Goal: Information Seeking & Learning: Learn about a topic

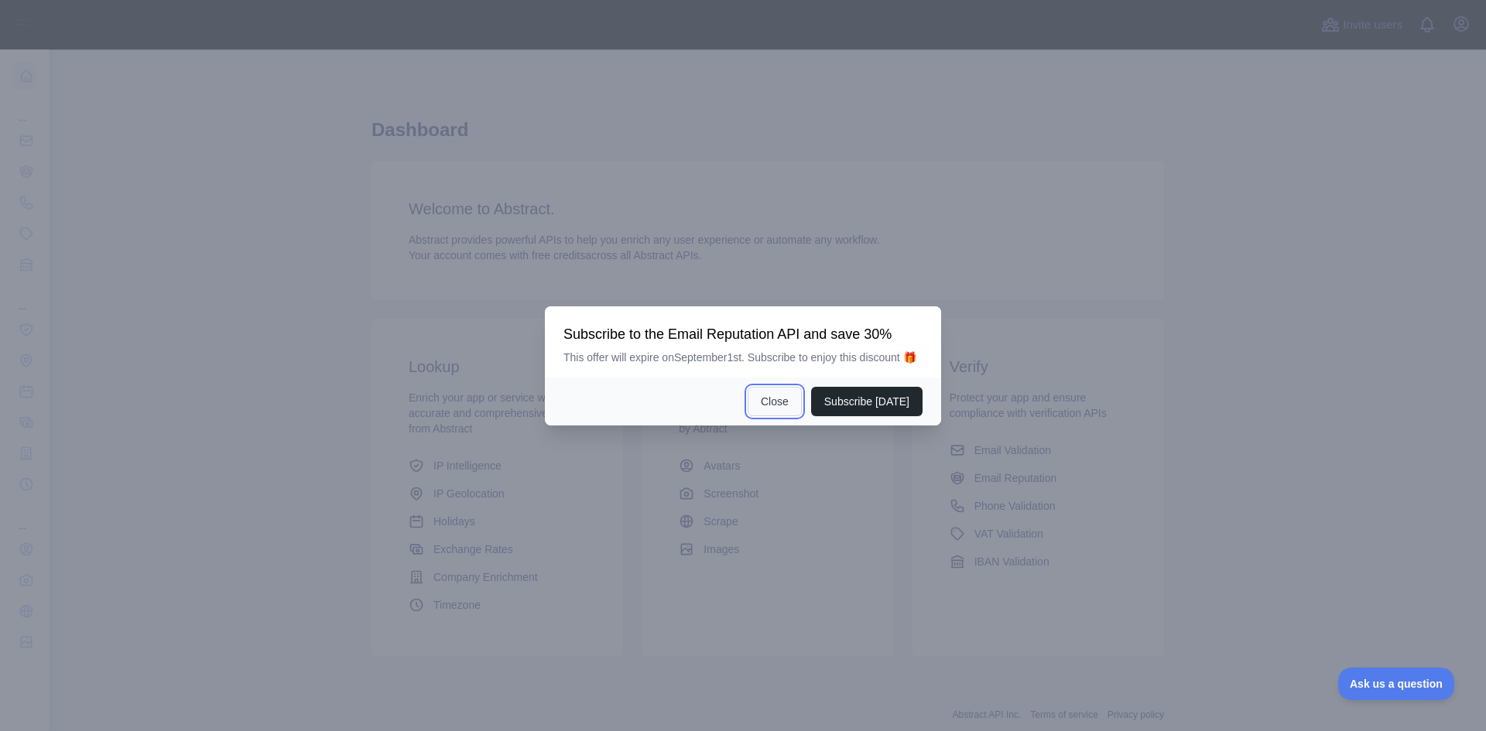
click at [782, 395] on button "Close" at bounding box center [775, 401] width 54 height 29
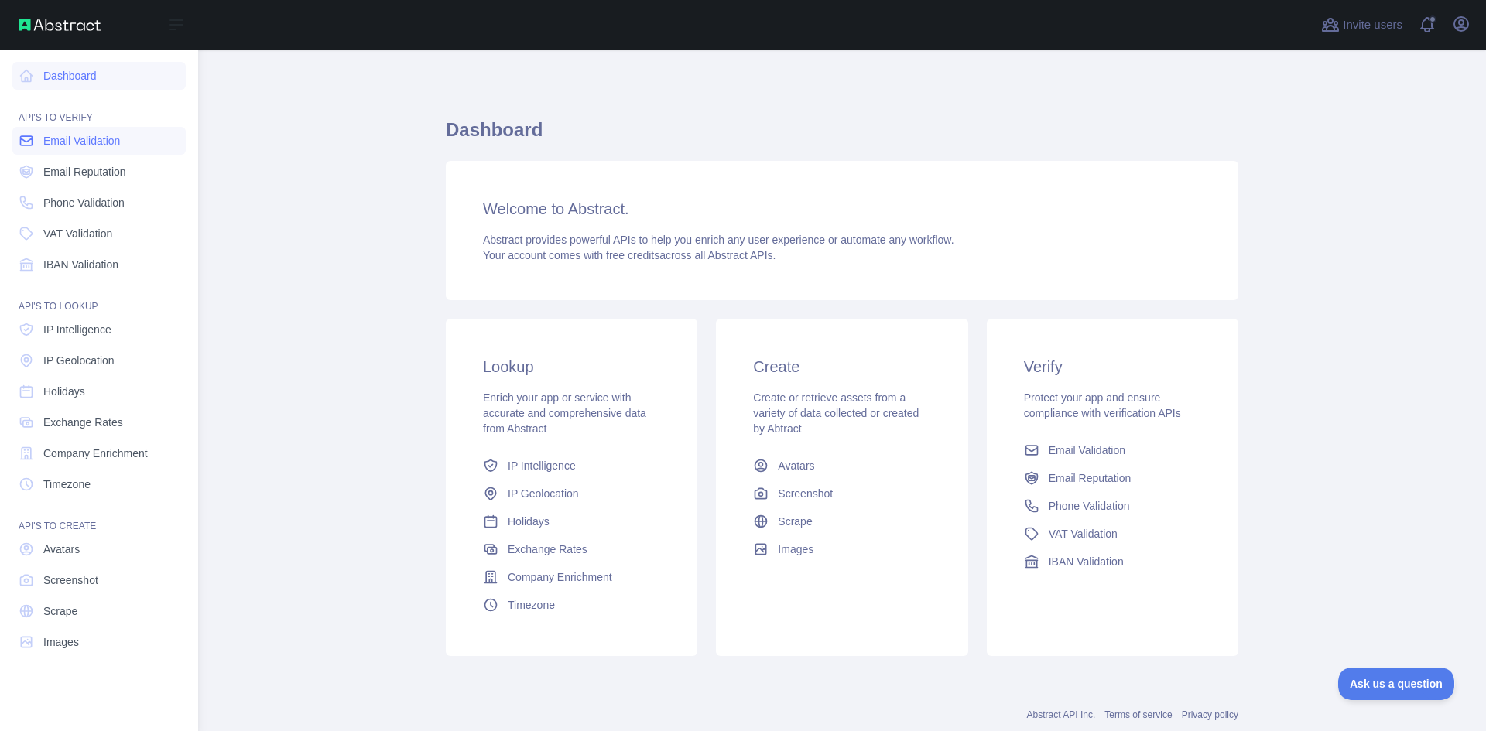
click at [84, 143] on span "Email Validation" at bounding box center [81, 140] width 77 height 15
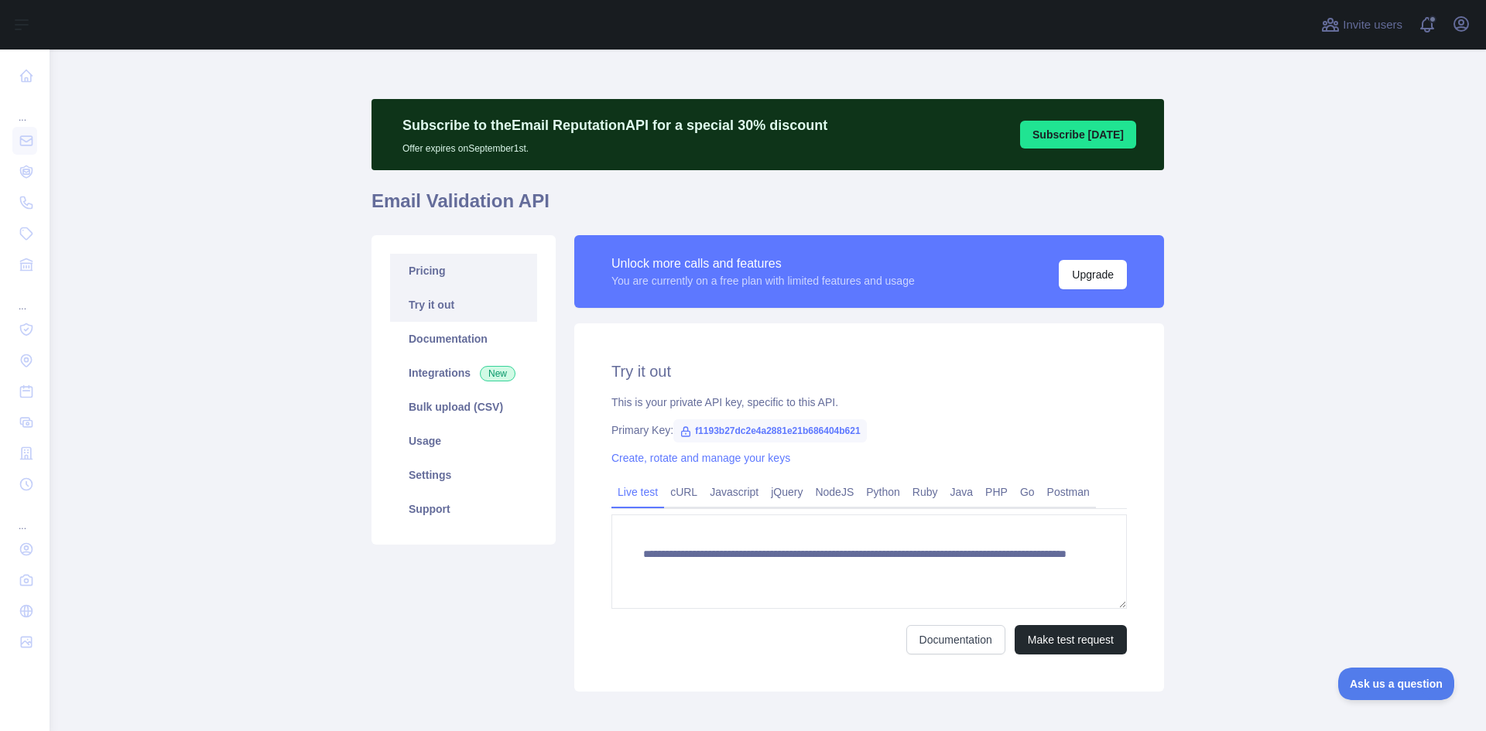
click at [464, 274] on link "Pricing" at bounding box center [463, 271] width 147 height 34
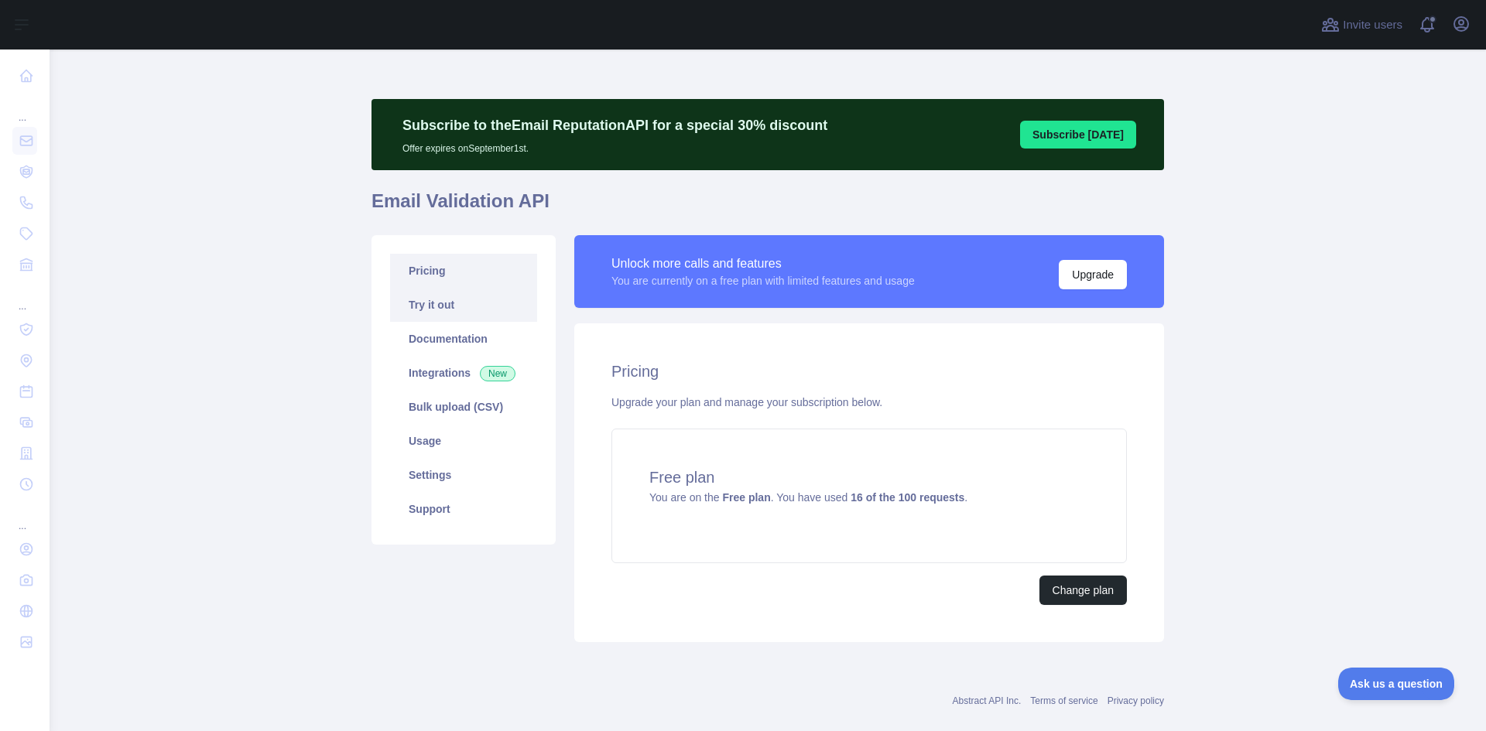
click at [462, 314] on link "Try it out" at bounding box center [463, 305] width 147 height 34
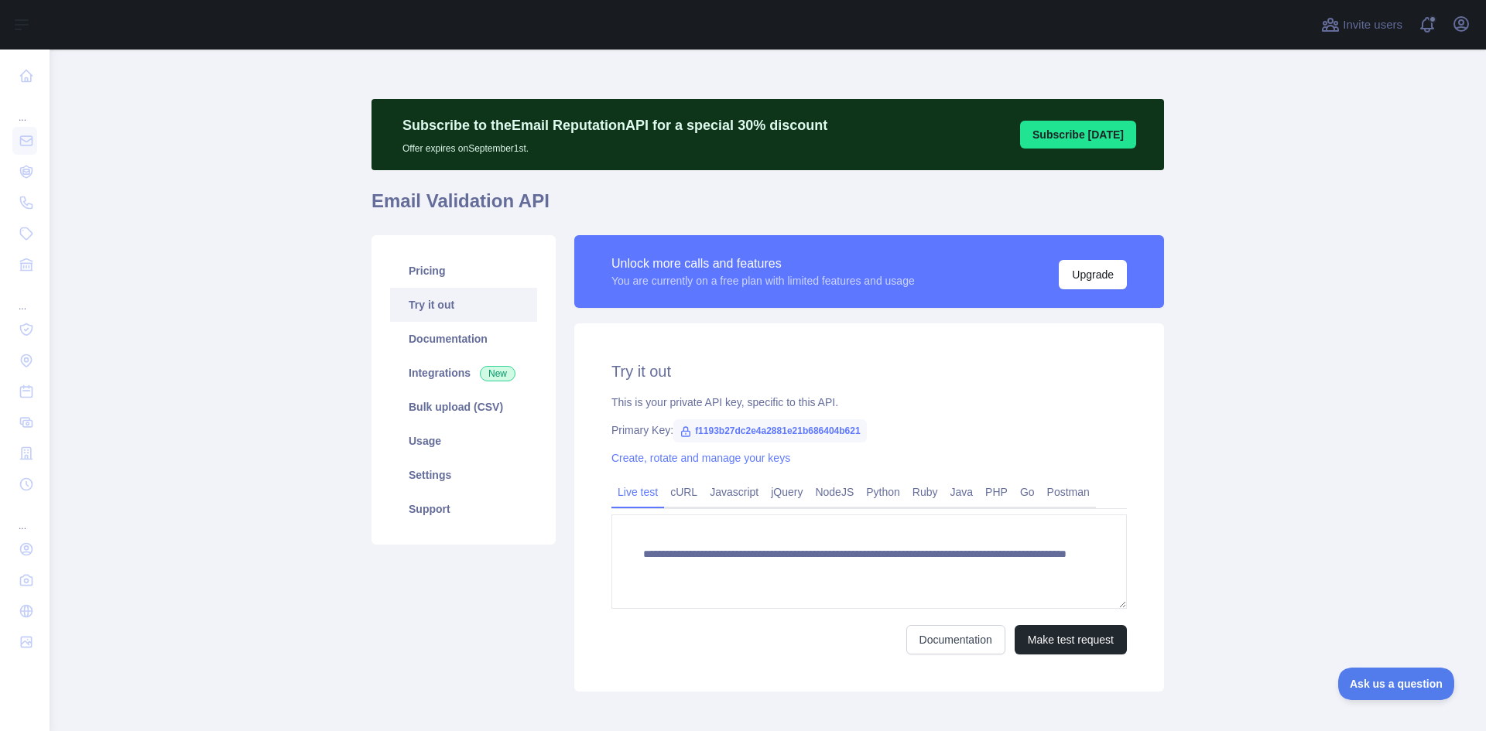
click at [744, 433] on span "f1193b27dc2e4a2881e21b686404b621" at bounding box center [769, 430] width 193 height 23
click at [809, 450] on div "Create, rotate and manage your keys" at bounding box center [868, 457] width 515 height 15
click at [791, 421] on span "f1193b27dc2e4a2881e21b686404b621" at bounding box center [769, 430] width 193 height 23
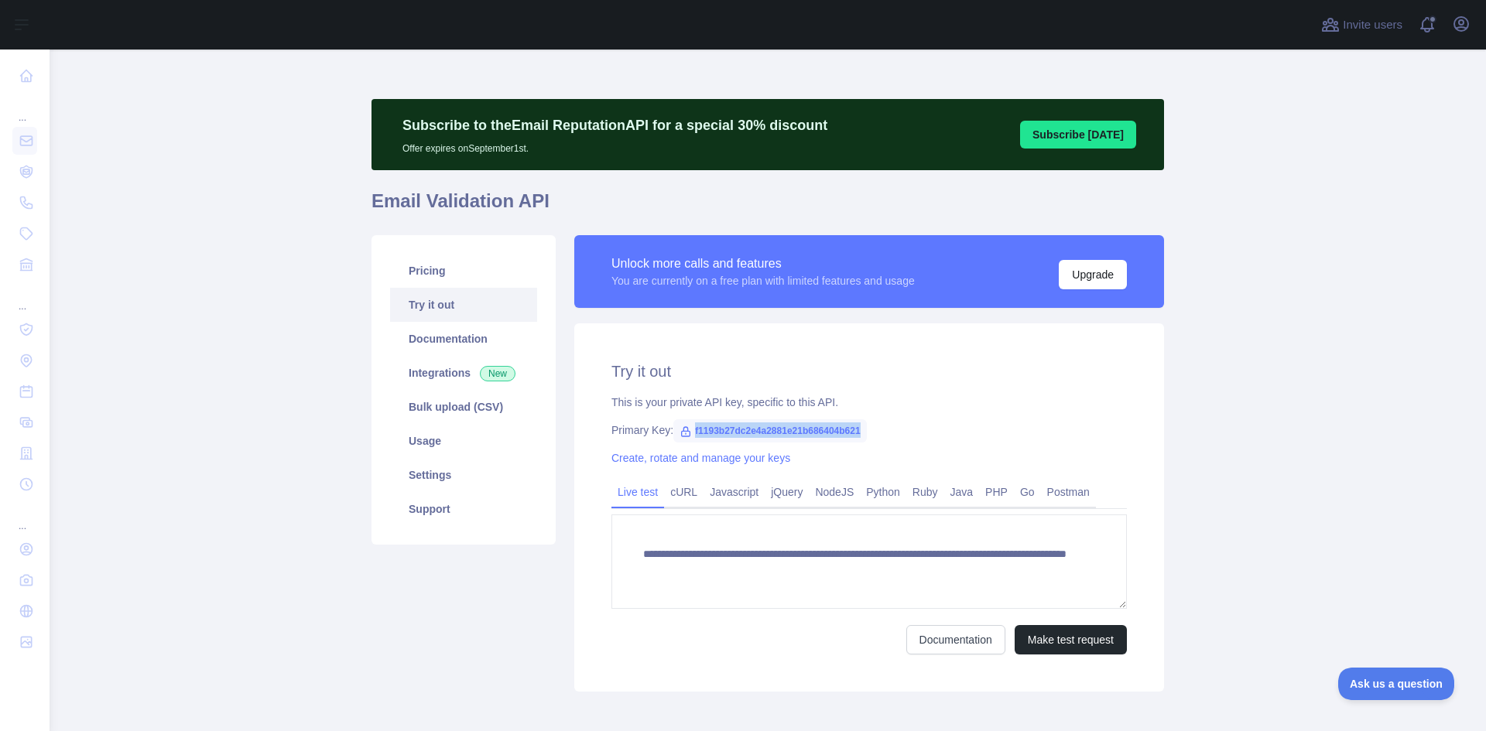
click at [791, 421] on span "f1193b27dc2e4a2881e21b686404b621" at bounding box center [769, 430] width 193 height 23
copy span "f1193b27dc2e4a2881e21b686404b621"
click at [453, 344] on link "Documentation" at bounding box center [463, 339] width 147 height 34
click at [440, 356] on link "Integrations New" at bounding box center [463, 373] width 147 height 34
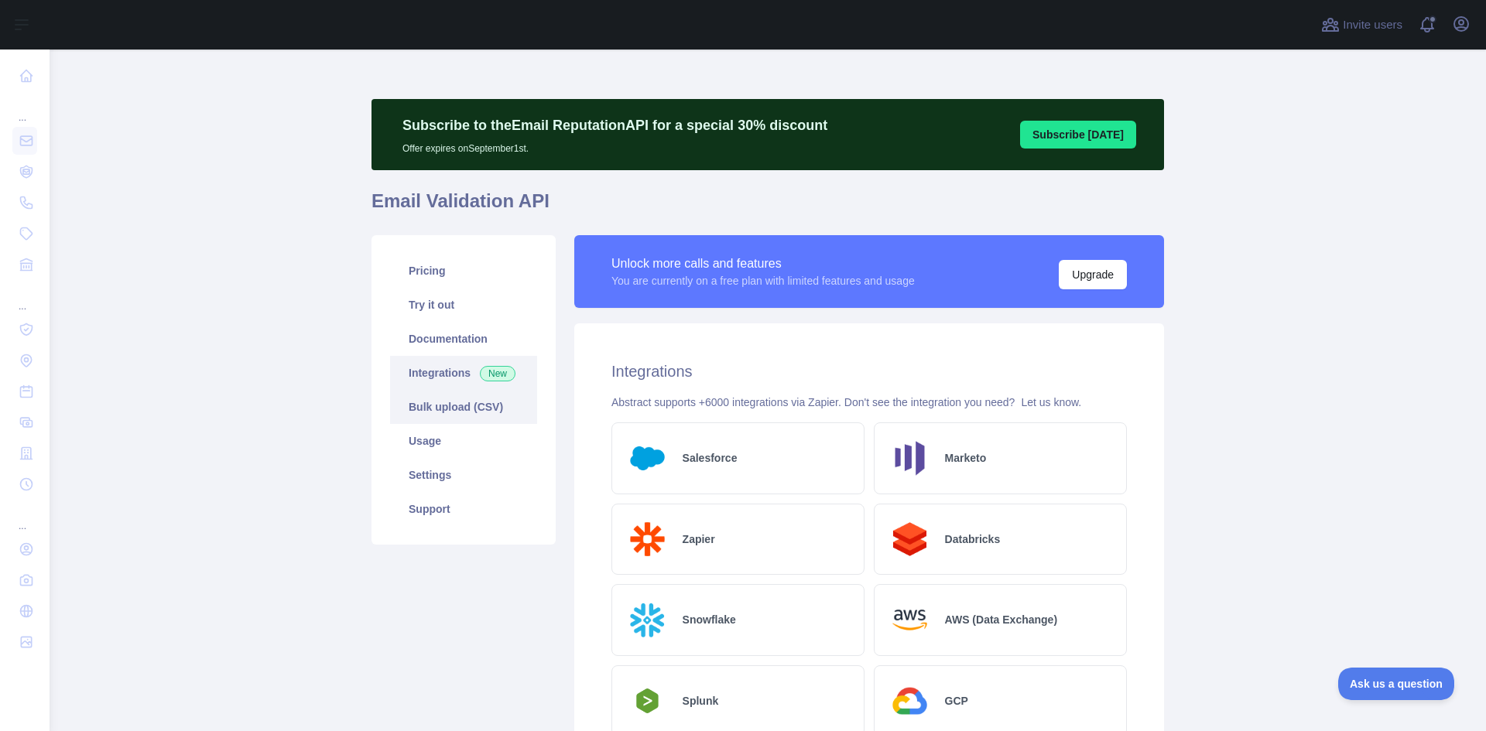
click at [445, 423] on link "Bulk upload (CSV)" at bounding box center [463, 407] width 147 height 34
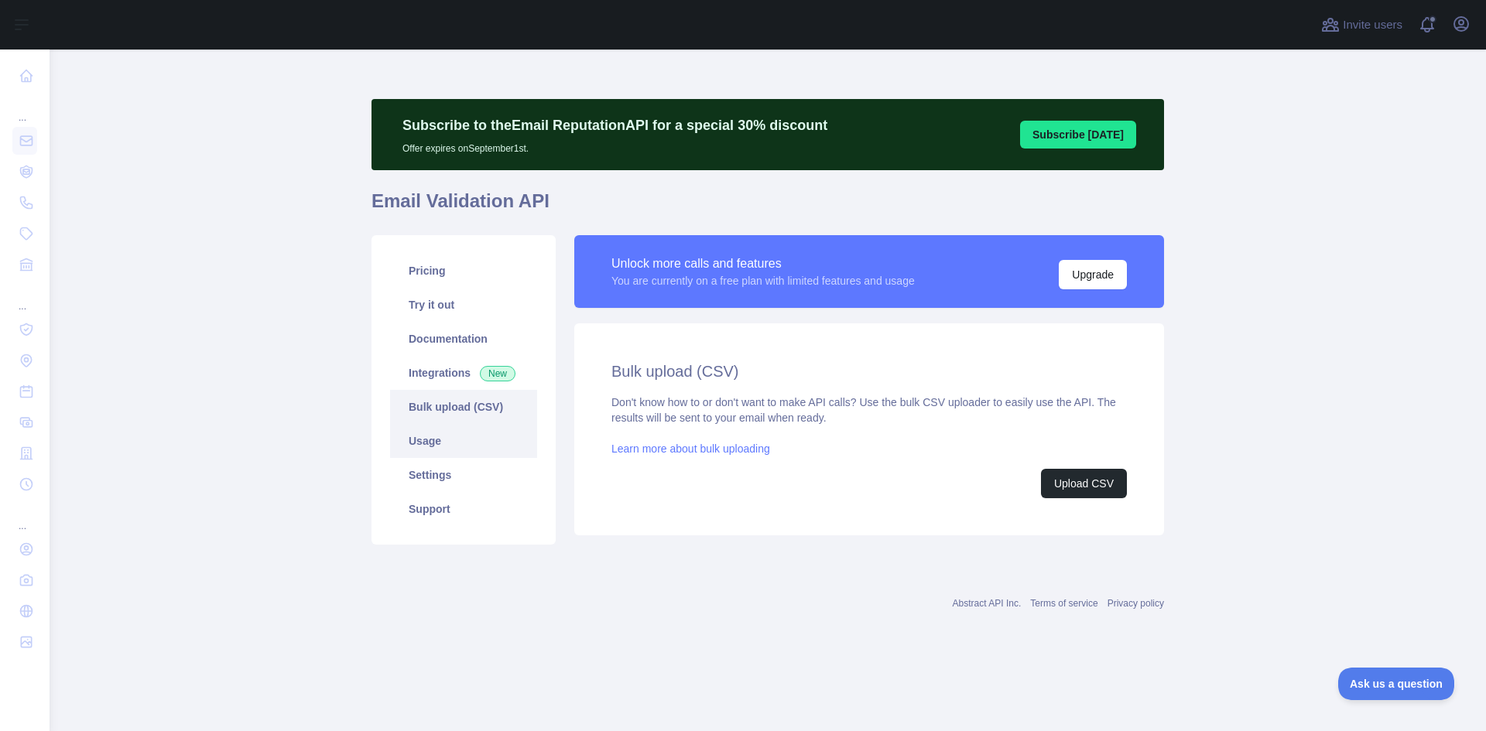
click at [445, 440] on link "Usage" at bounding box center [463, 441] width 147 height 34
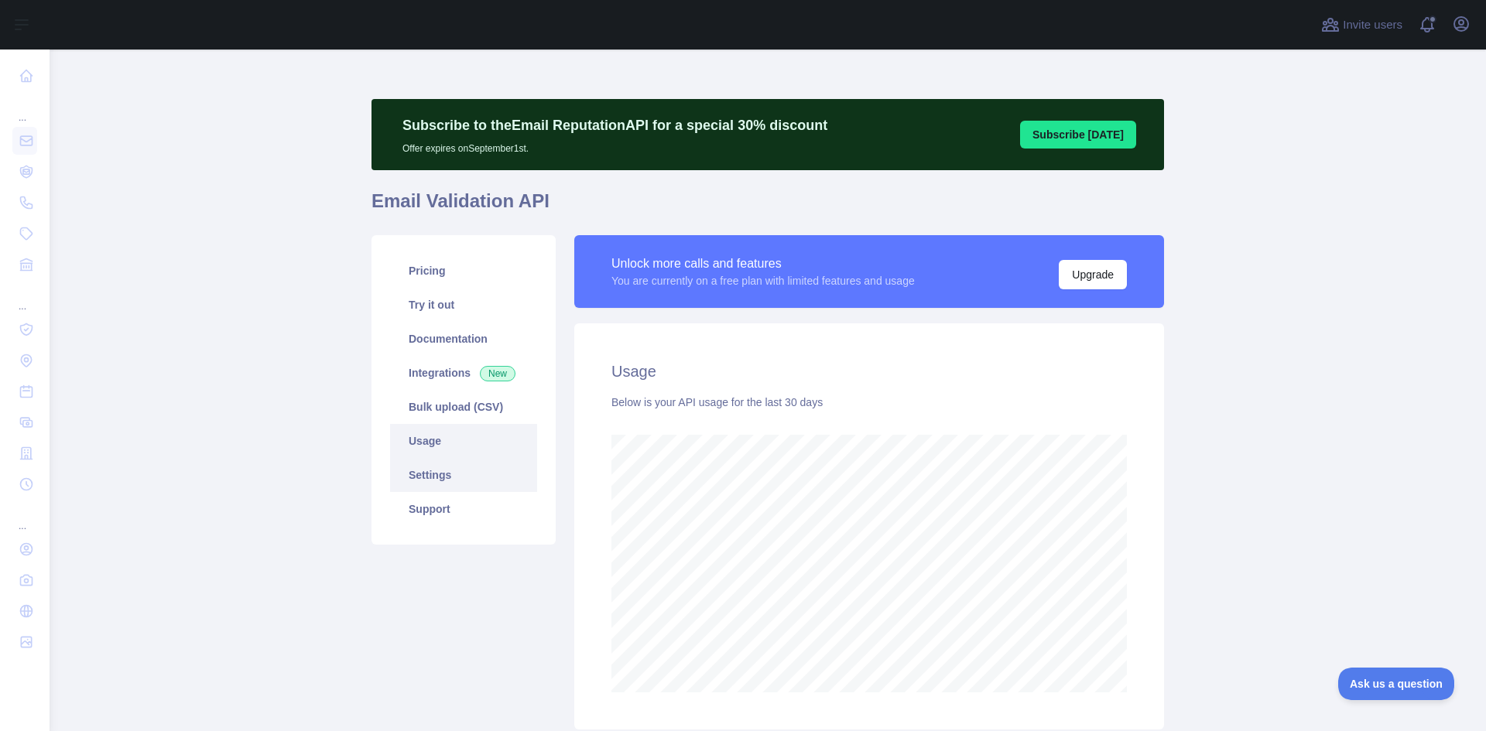
scroll to position [682, 1425]
click at [445, 464] on link "Settings" at bounding box center [463, 475] width 147 height 34
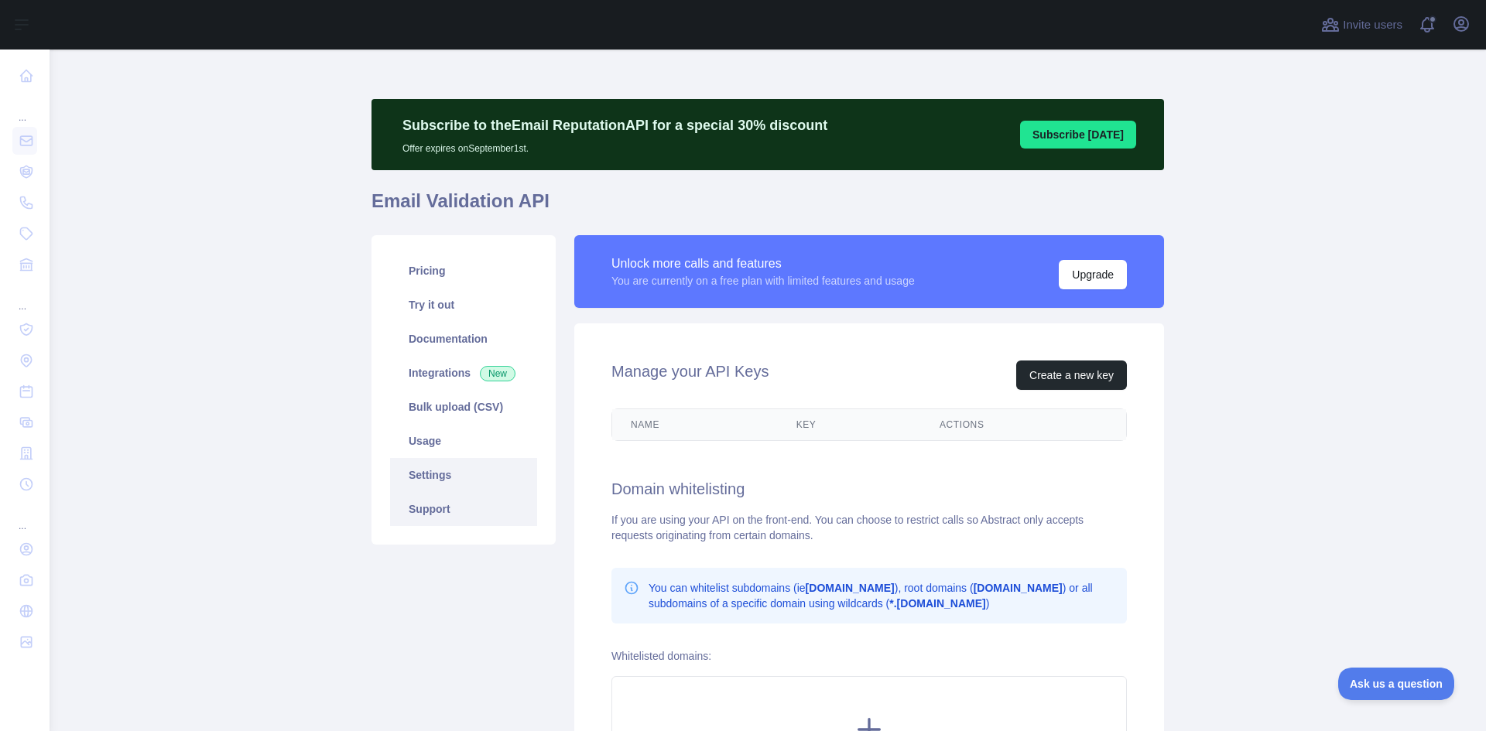
click at [445, 501] on link "Support" at bounding box center [463, 509] width 147 height 34
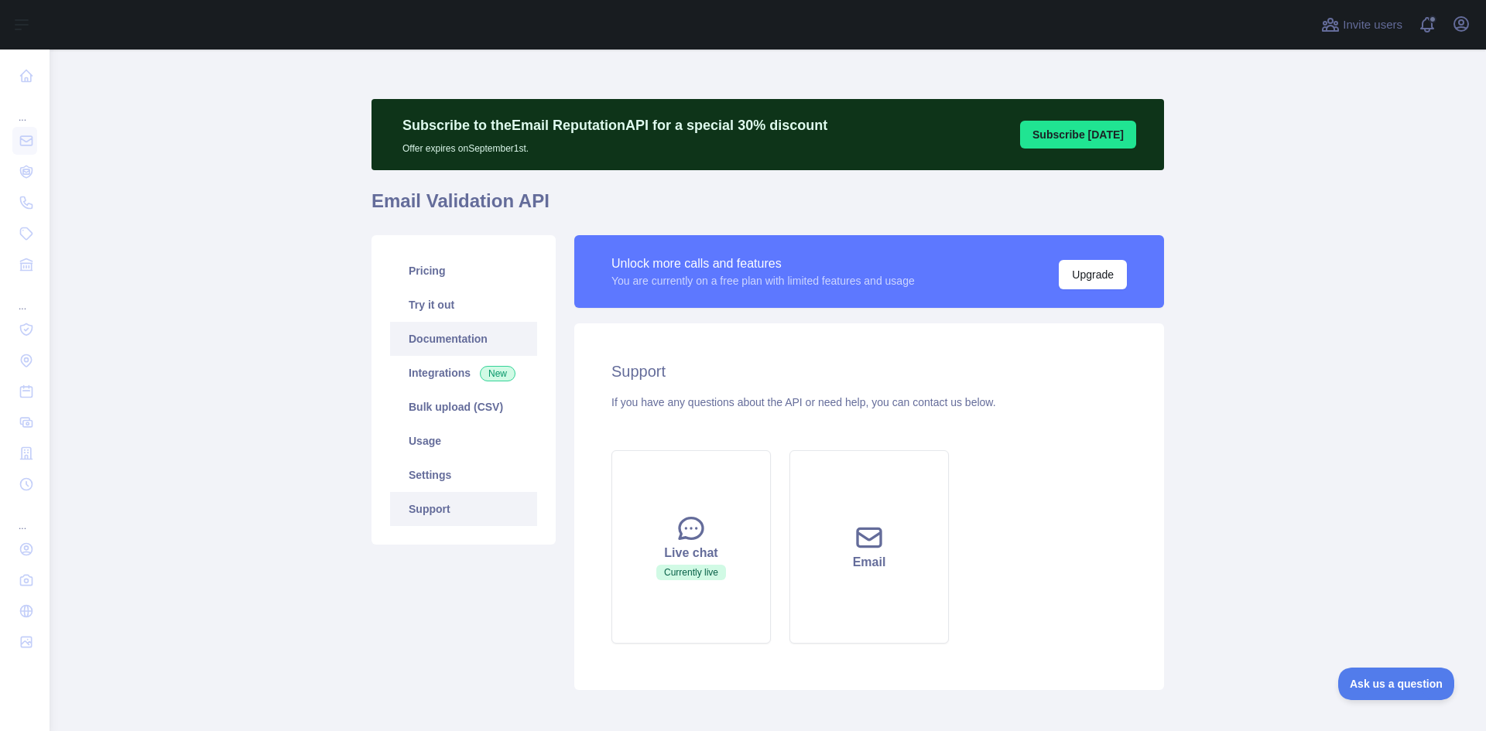
click at [471, 330] on link "Documentation" at bounding box center [463, 339] width 147 height 34
click at [481, 275] on link "Pricing" at bounding box center [463, 271] width 147 height 34
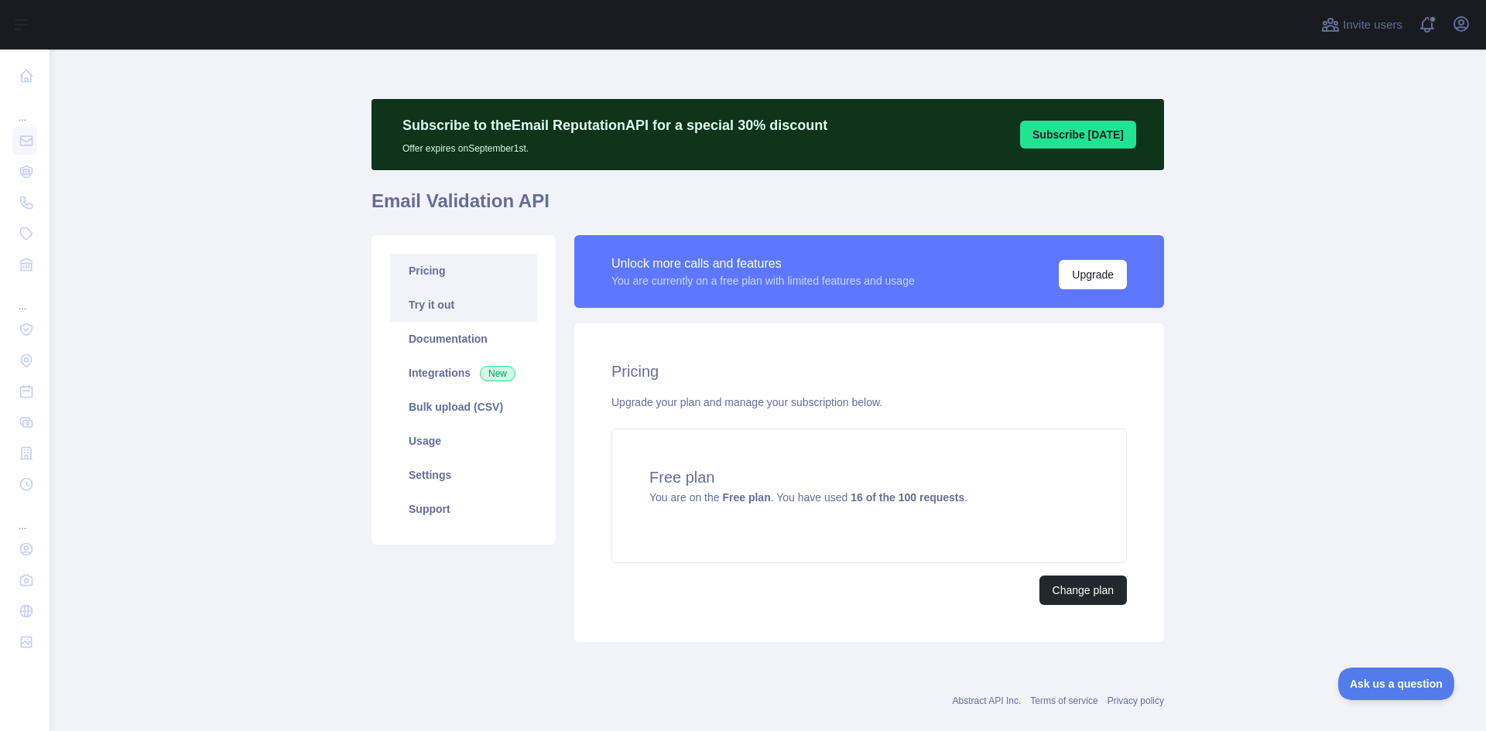
click at [469, 299] on link "Try it out" at bounding box center [463, 305] width 147 height 34
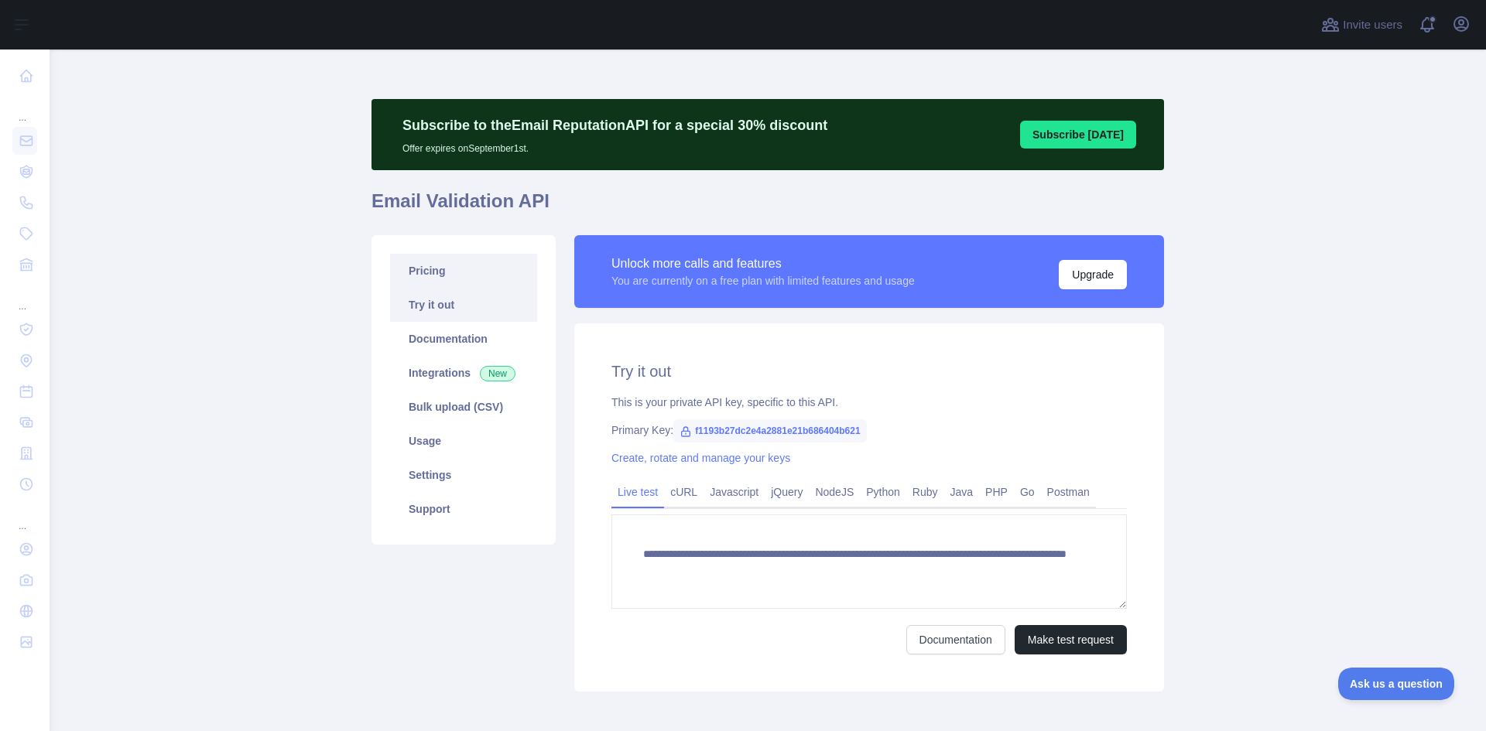
click at [443, 272] on link "Pricing" at bounding box center [463, 271] width 147 height 34
